Goal: Transaction & Acquisition: Purchase product/service

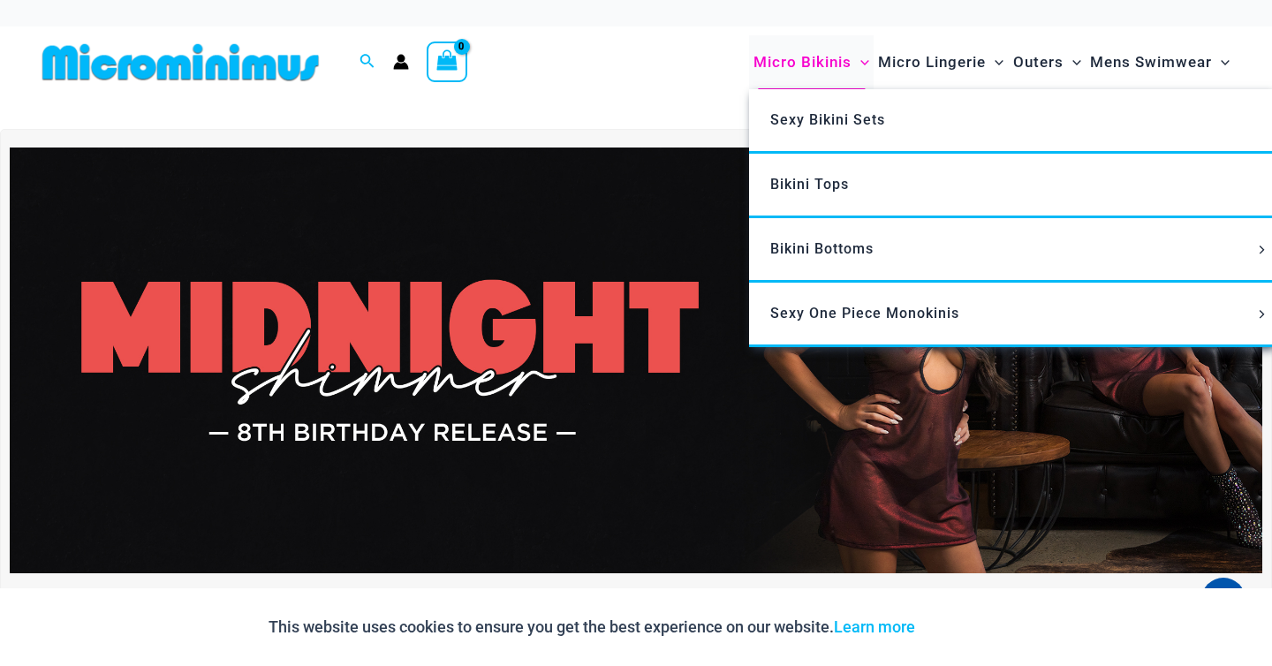
type input "*********"
click at [807, 60] on span "Micro Bikinis" at bounding box center [803, 62] width 98 height 45
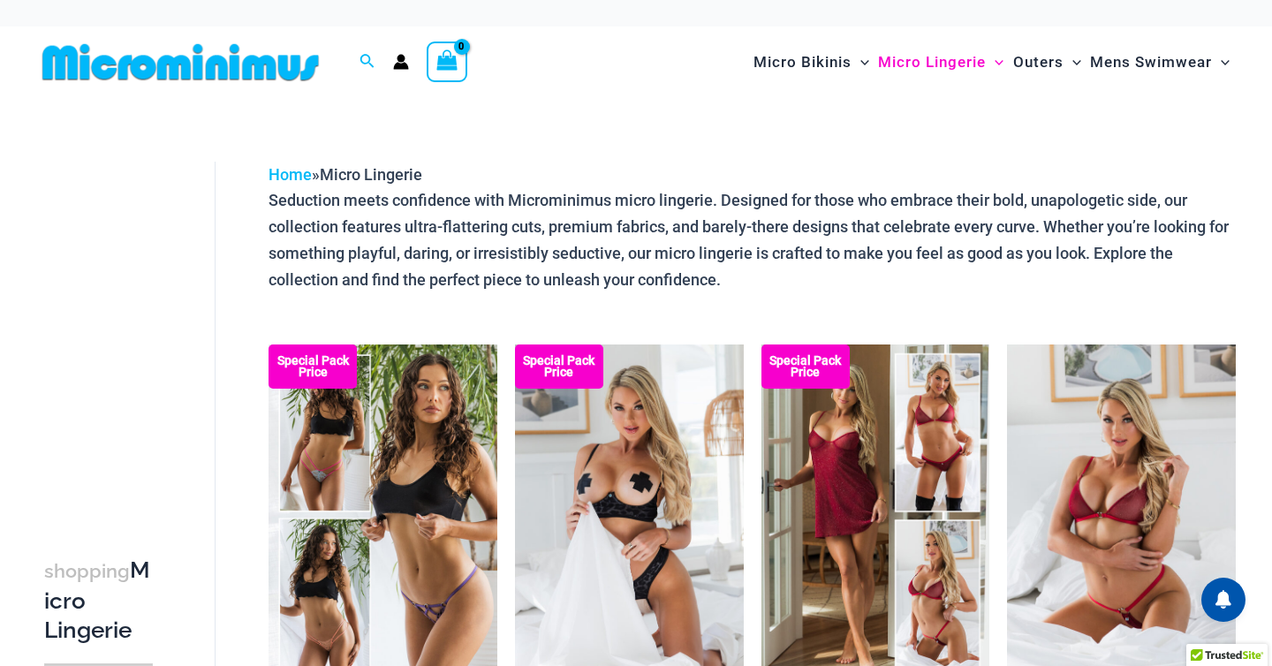
click at [1035, 63] on span "Outers" at bounding box center [1038, 62] width 50 height 45
